Goal: Task Accomplishment & Management: Use online tool/utility

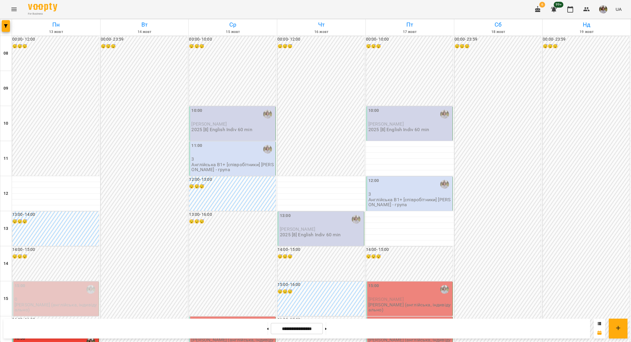
scroll to position [84, 0]
click at [327, 327] on button at bounding box center [325, 328] width 1 height 13
type input "**********"
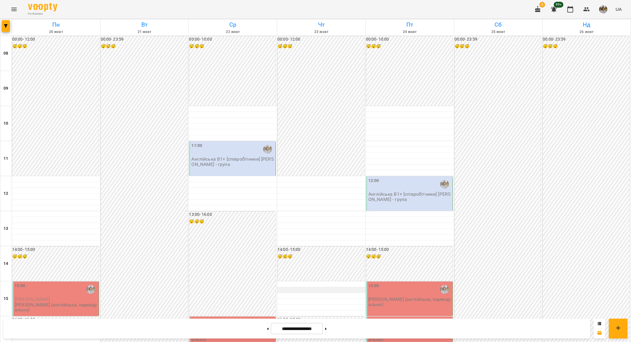
scroll to position [31, 0]
click at [5, 26] on icon "button" at bounding box center [6, 26] width 4 height 4
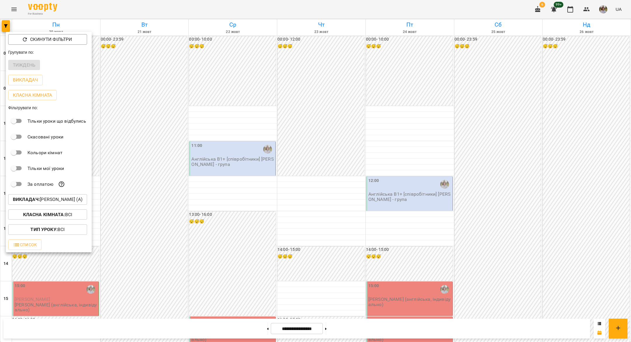
click at [32, 198] on b "Викладач :" at bounding box center [26, 200] width 27 height 6
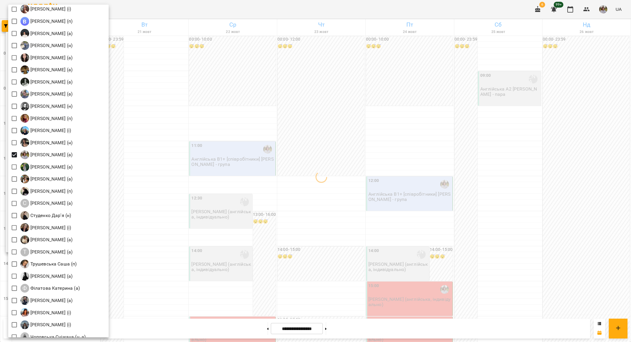
scroll to position [740, 0]
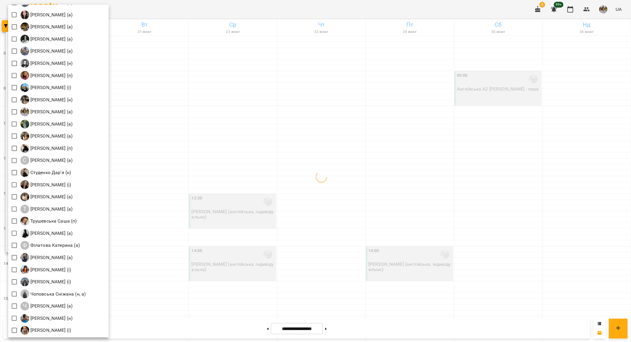
click at [179, 249] on div at bounding box center [315, 171] width 631 height 342
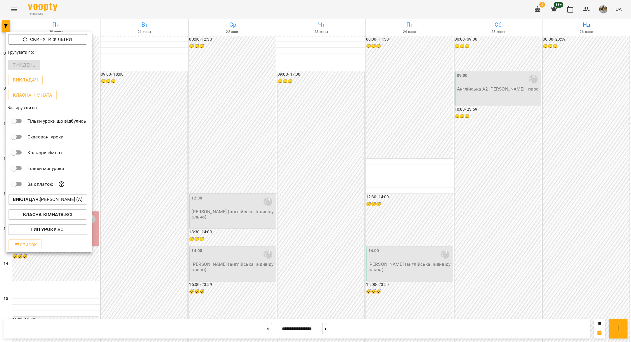
click at [179, 249] on div at bounding box center [315, 171] width 631 height 342
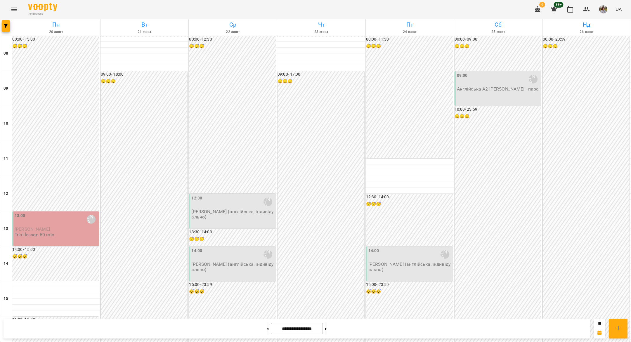
scroll to position [0, 0]
click at [5, 24] on icon "button" at bounding box center [6, 26] width 4 height 4
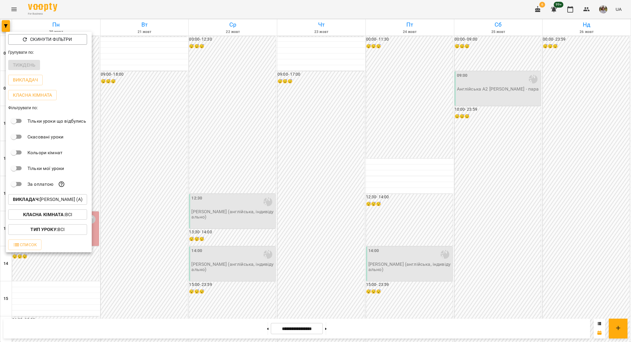
click at [37, 199] on b "Викладач :" at bounding box center [26, 200] width 27 height 6
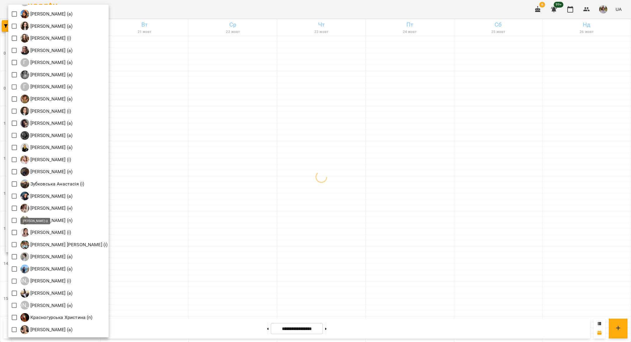
scroll to position [230, 0]
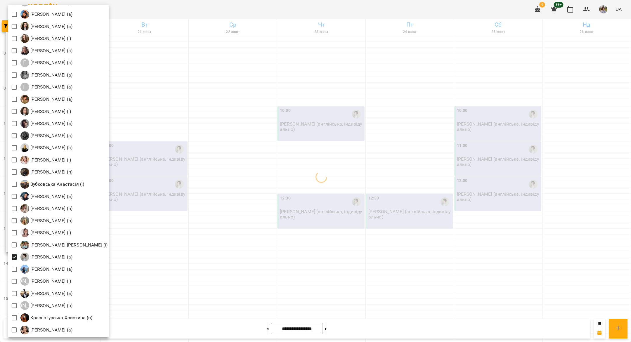
click at [164, 253] on div at bounding box center [315, 171] width 631 height 342
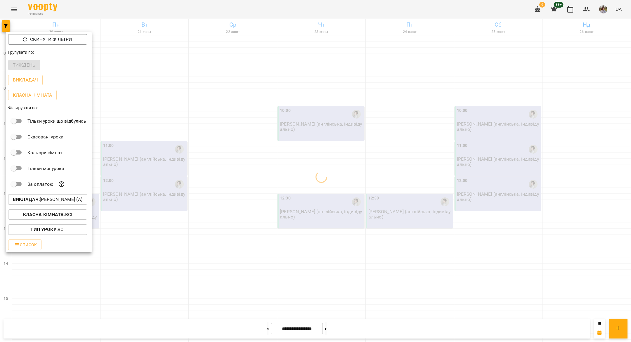
click at [164, 253] on div at bounding box center [315, 171] width 631 height 342
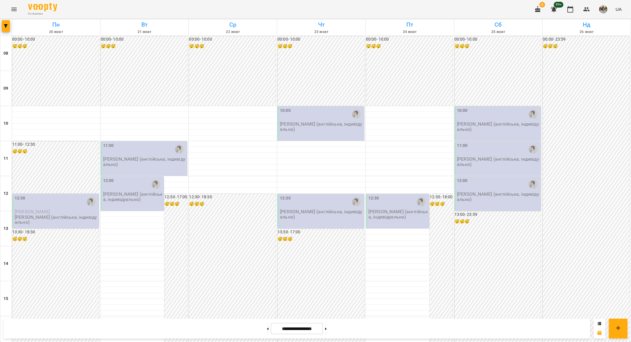
scroll to position [213, 0]
